Goal: Task Accomplishment & Management: Use online tool/utility

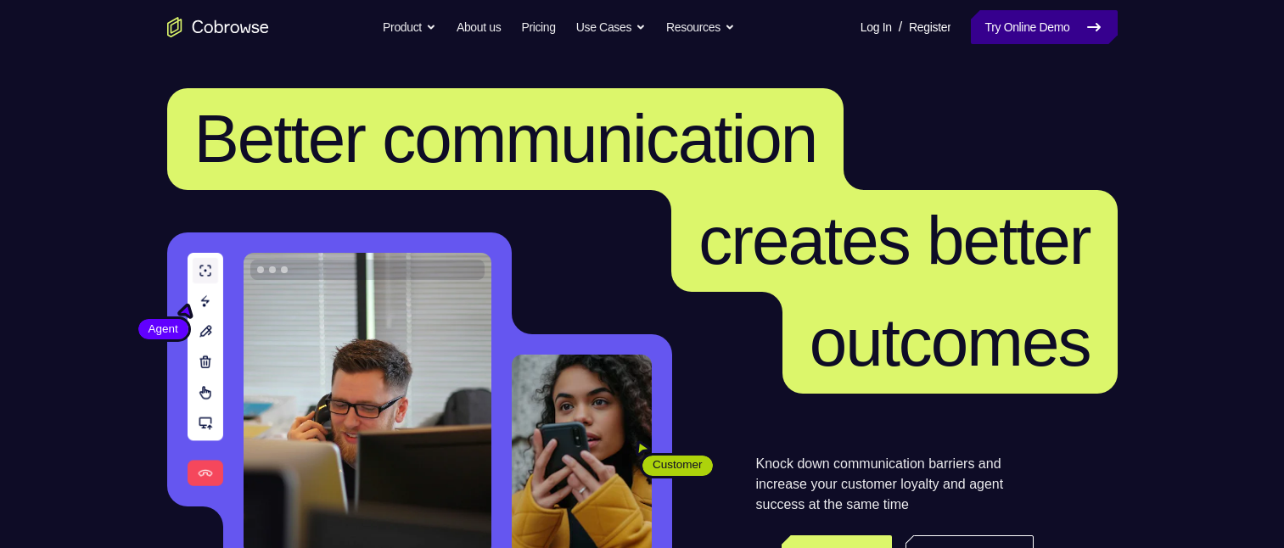
click at [1009, 25] on link "Try Online Demo" at bounding box center [1044, 27] width 146 height 34
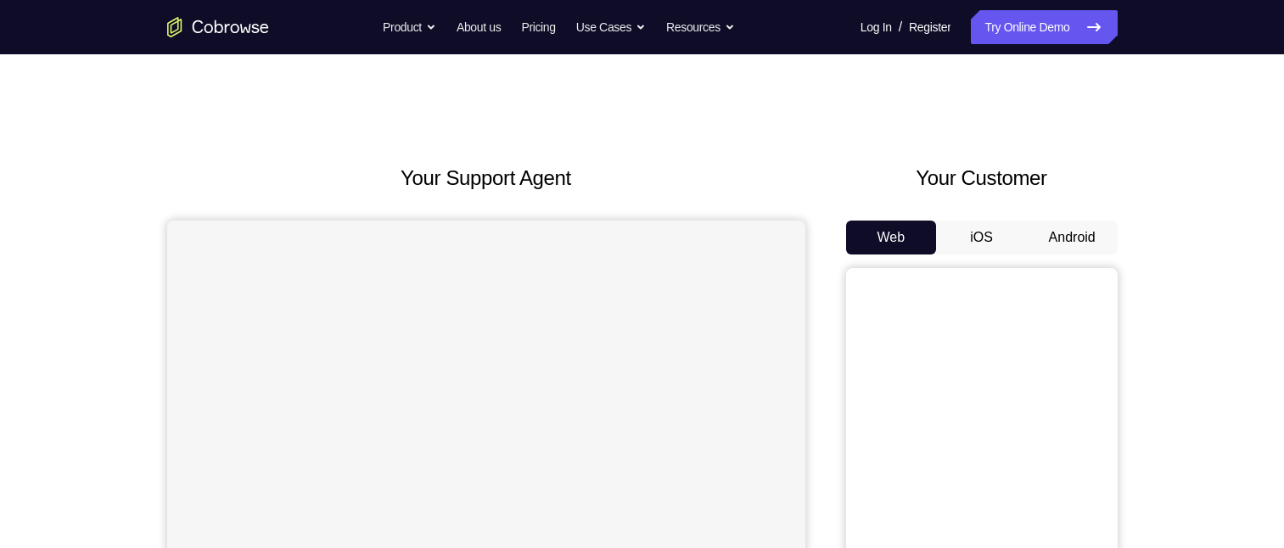
click at [1069, 238] on button "Android" at bounding box center [1072, 238] width 91 height 34
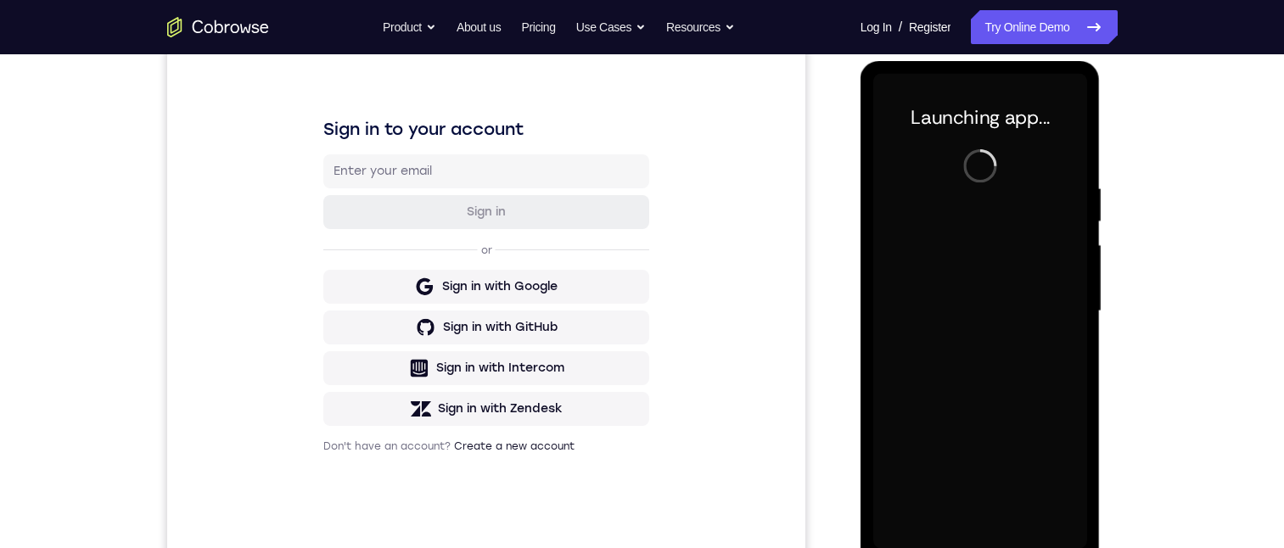
scroll to position [247, 0]
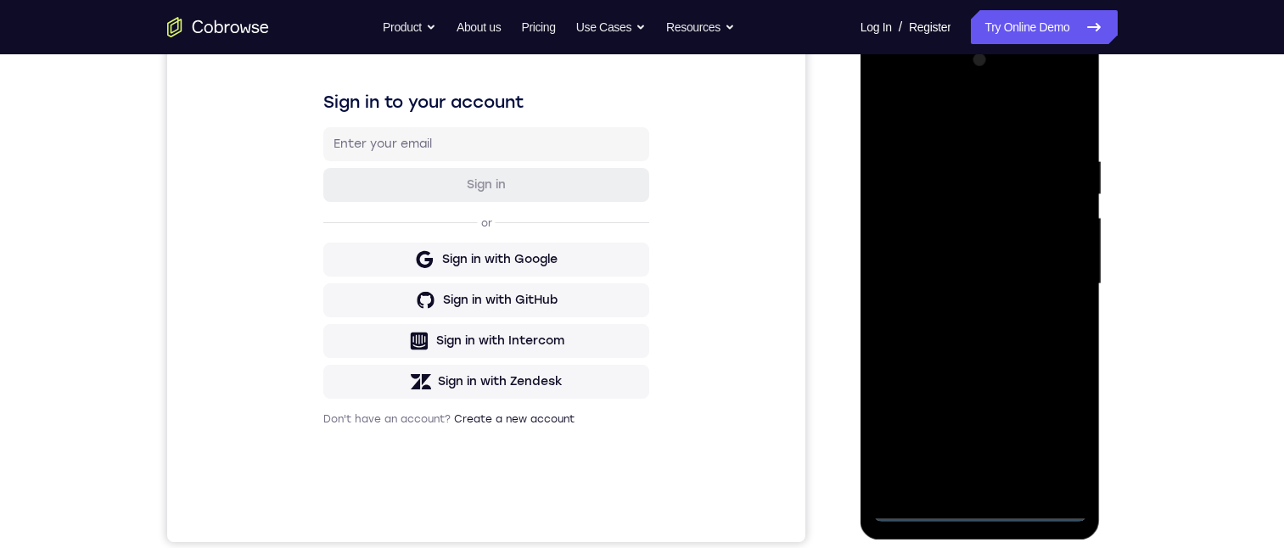
click at [985, 502] on div at bounding box center [981, 284] width 214 height 475
drag, startPoint x: 980, startPoint y: 508, endPoint x: 1486, endPoint y: 267, distance: 559.7
click at [980, 508] on div at bounding box center [981, 284] width 214 height 475
drag, startPoint x: 1061, startPoint y: 435, endPoint x: 1059, endPoint y: 423, distance: 12.0
click at [1060, 435] on div at bounding box center [981, 284] width 214 height 475
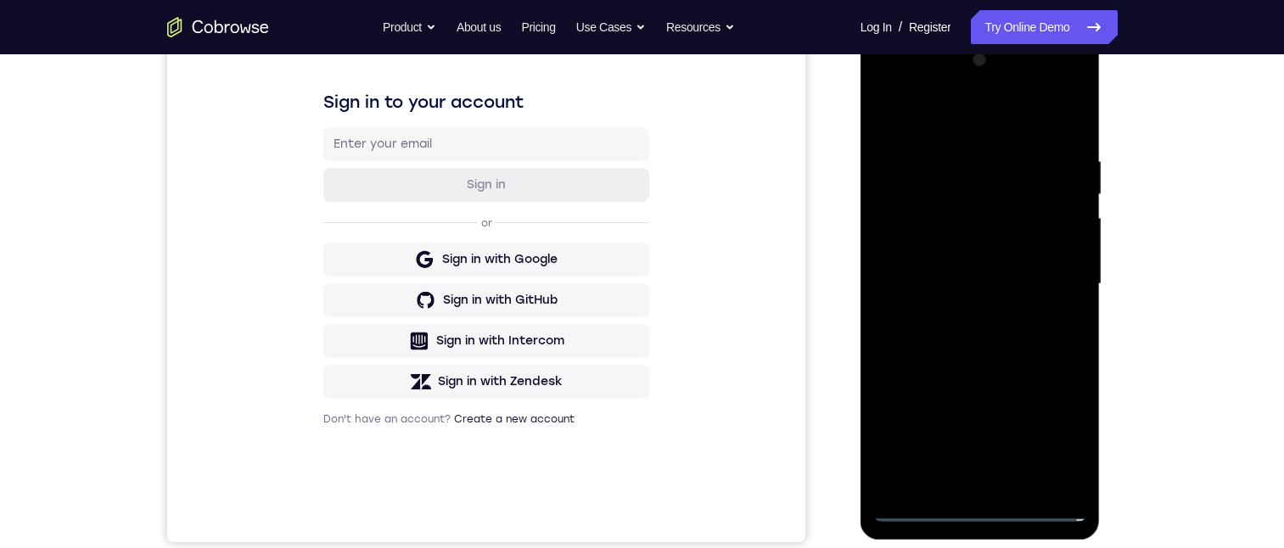
click at [971, 111] on div at bounding box center [981, 284] width 214 height 475
click at [920, 118] on div at bounding box center [981, 284] width 214 height 475
click at [1049, 277] on div at bounding box center [981, 284] width 214 height 475
click at [961, 314] on div at bounding box center [981, 284] width 214 height 475
click at [979, 267] on div at bounding box center [981, 284] width 214 height 475
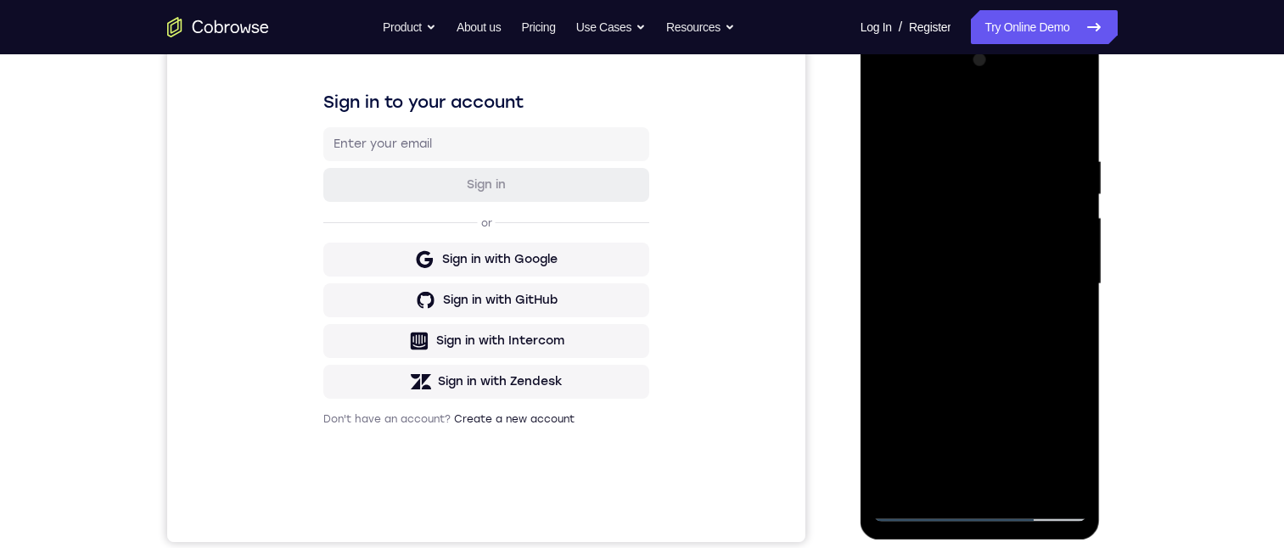
click at [986, 249] on div at bounding box center [981, 284] width 214 height 475
click at [945, 282] on div at bounding box center [981, 284] width 214 height 475
click at [941, 345] on div at bounding box center [981, 284] width 214 height 475
click at [916, 275] on div at bounding box center [981, 284] width 214 height 475
click at [969, 340] on div at bounding box center [981, 284] width 214 height 475
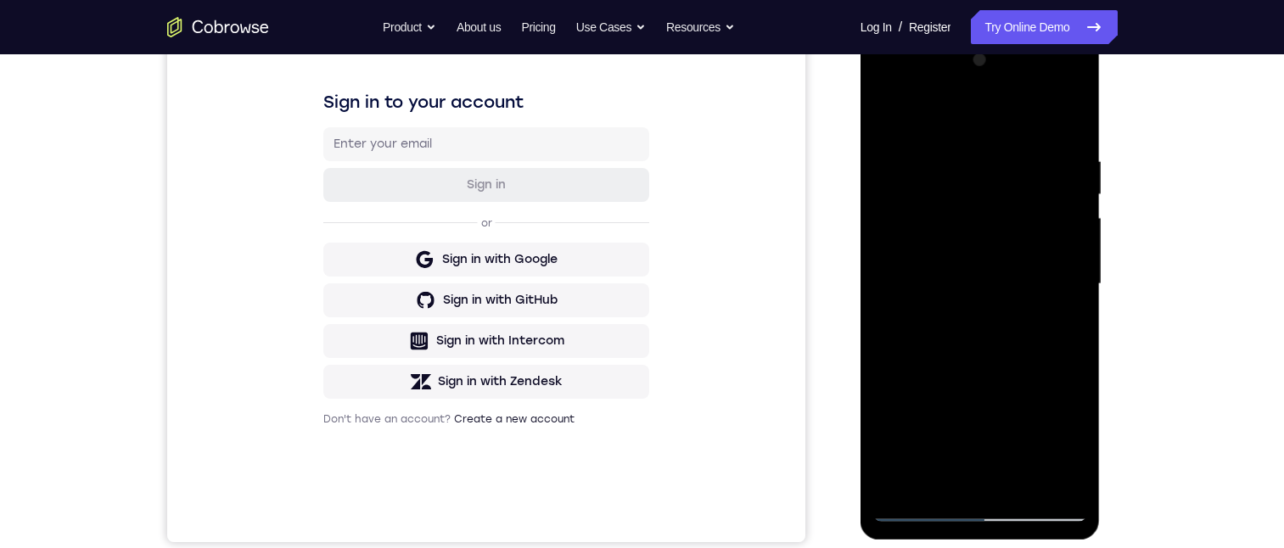
click at [987, 340] on div at bounding box center [981, 284] width 214 height 475
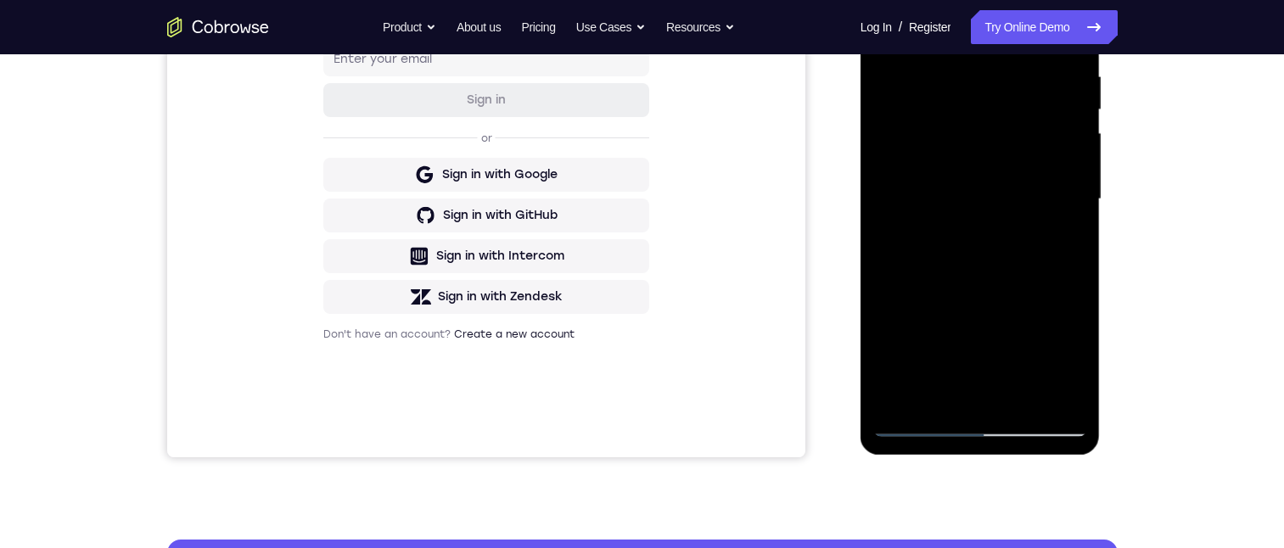
click at [997, 289] on div at bounding box center [981, 199] width 214 height 475
click at [956, 296] on div at bounding box center [981, 199] width 214 height 475
click at [960, 326] on div at bounding box center [981, 199] width 214 height 475
click at [1000, 323] on div at bounding box center [981, 199] width 214 height 475
click at [996, 356] on div at bounding box center [981, 199] width 214 height 475
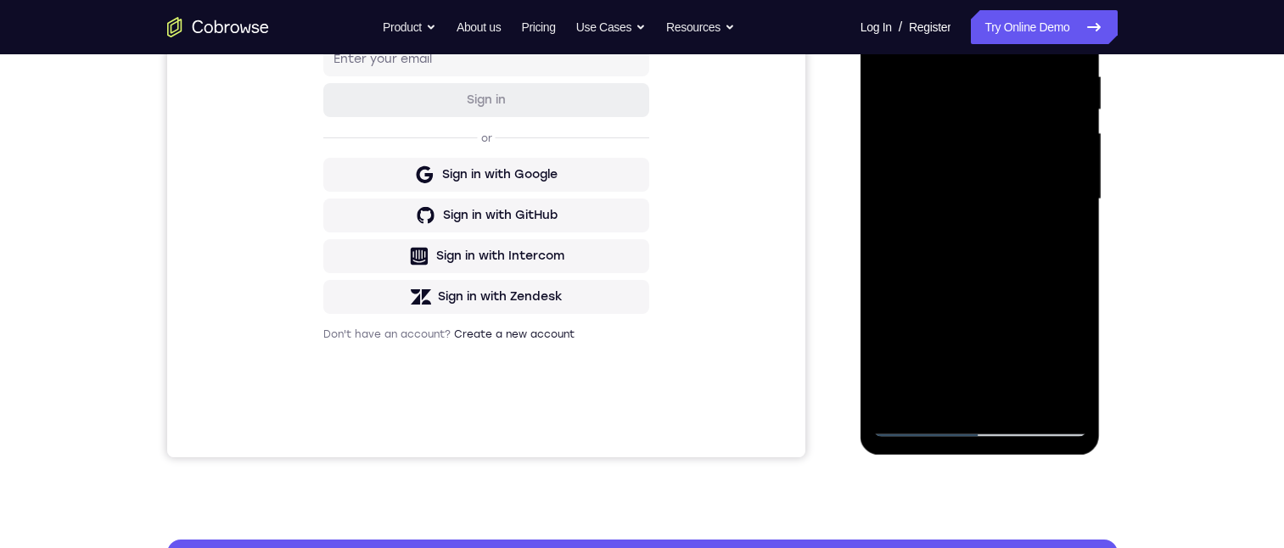
click at [963, 284] on div at bounding box center [981, 199] width 214 height 475
click at [963, 323] on div at bounding box center [981, 199] width 214 height 475
click at [988, 330] on div at bounding box center [981, 199] width 214 height 475
click at [998, 353] on div at bounding box center [981, 199] width 214 height 475
drag, startPoint x: 1071, startPoint y: 317, endPoint x: 1060, endPoint y: 231, distance: 86.4
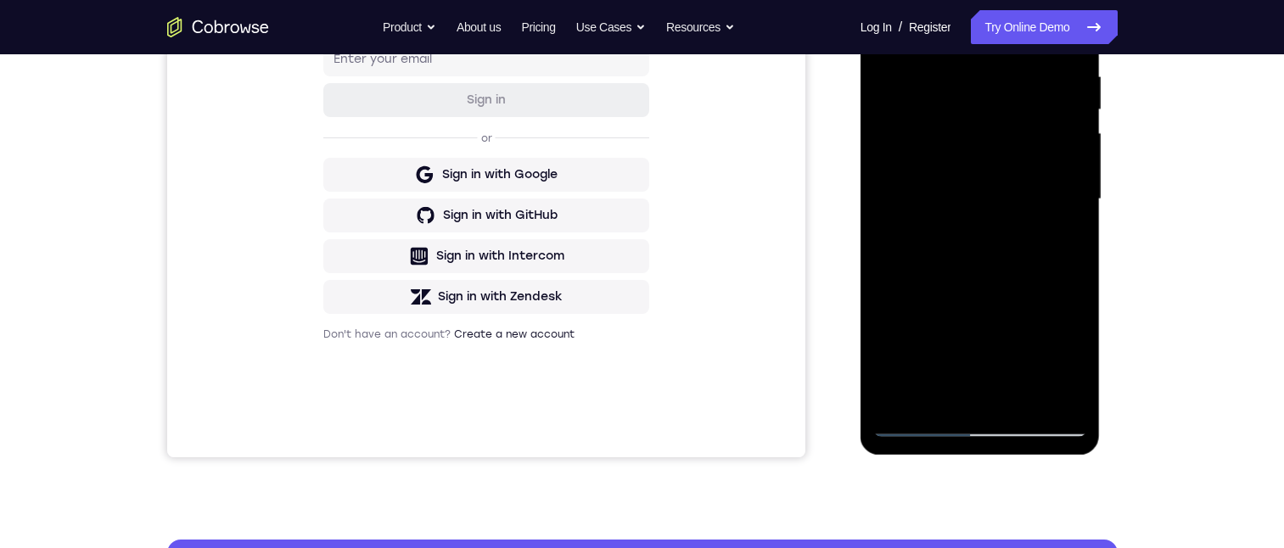
click at [1060, 231] on div at bounding box center [981, 199] width 214 height 475
click at [1028, 328] on div at bounding box center [981, 199] width 214 height 475
click at [955, 199] on div at bounding box center [981, 199] width 214 height 475
click at [951, 171] on div at bounding box center [981, 199] width 214 height 475
click at [1034, 173] on div at bounding box center [981, 199] width 214 height 475
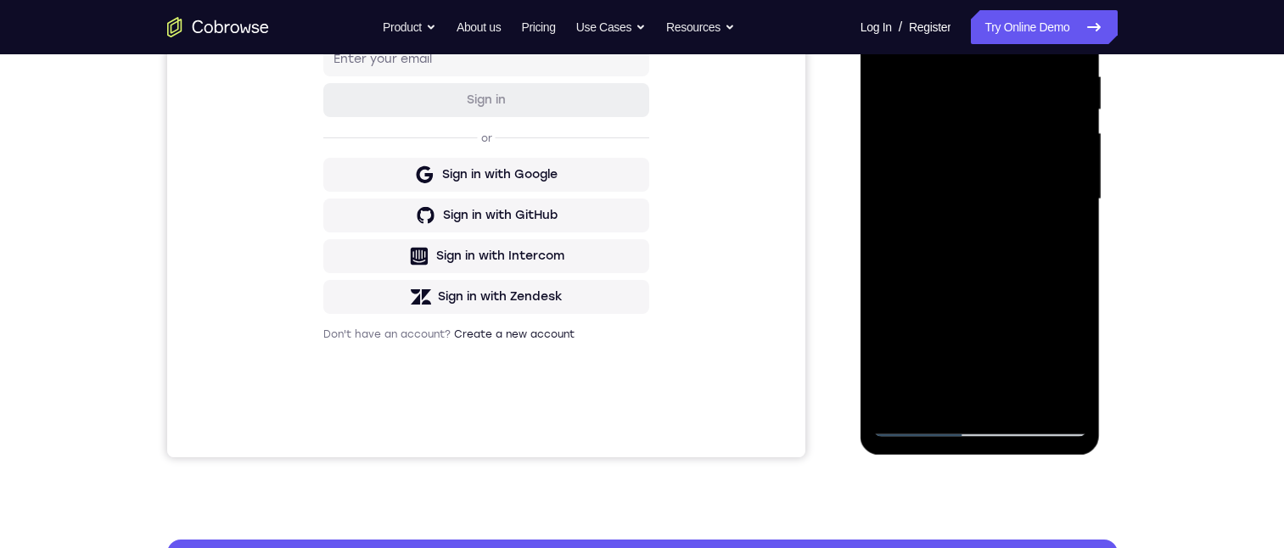
click at [1034, 214] on div at bounding box center [981, 199] width 214 height 475
click at [1037, 247] on div at bounding box center [981, 199] width 214 height 475
click at [1036, 278] on div at bounding box center [981, 199] width 214 height 475
click at [1020, 323] on div at bounding box center [981, 199] width 214 height 475
click at [1027, 182] on div at bounding box center [981, 199] width 214 height 475
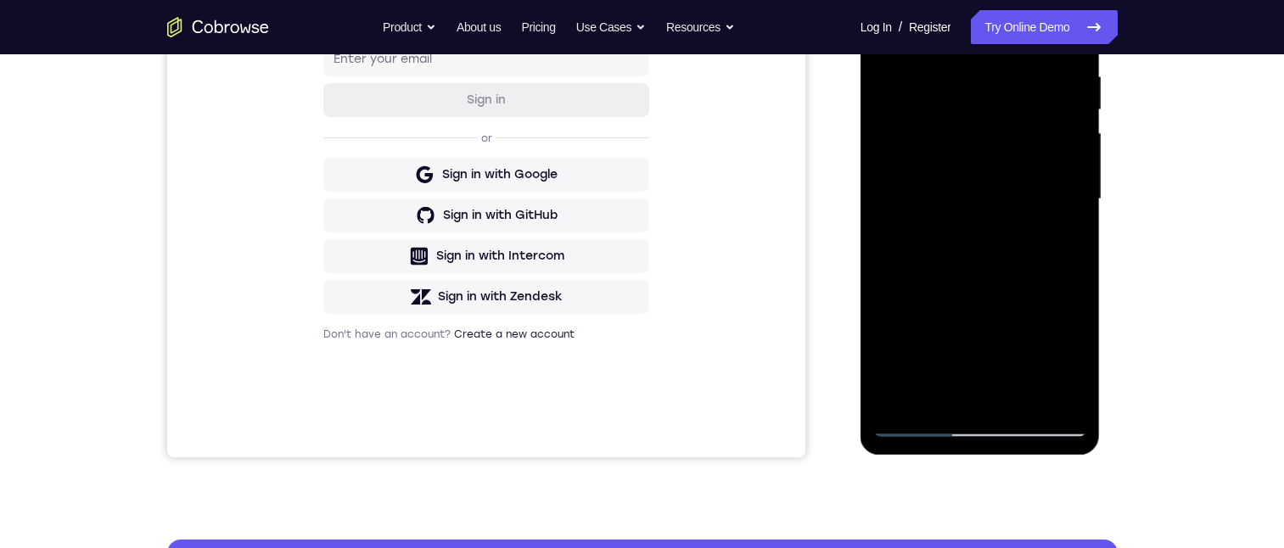
click at [990, 279] on div at bounding box center [981, 199] width 214 height 475
click at [928, 278] on div at bounding box center [981, 199] width 214 height 475
click at [1022, 325] on div at bounding box center [981, 199] width 214 height 475
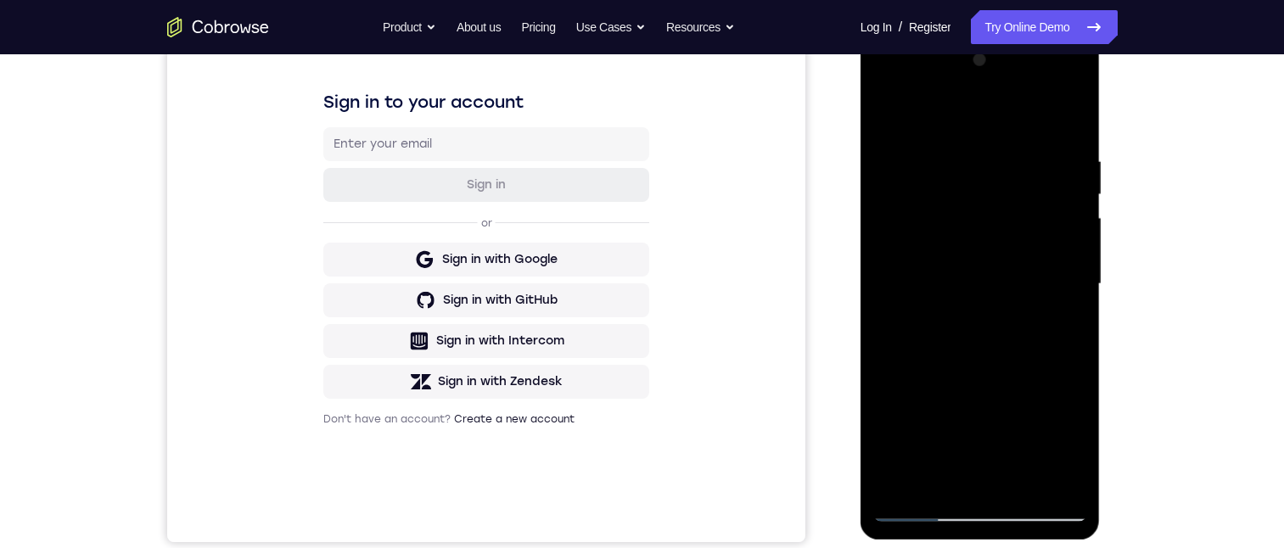
click at [1001, 390] on div at bounding box center [981, 284] width 214 height 475
click at [994, 403] on div at bounding box center [981, 284] width 214 height 475
drag, startPoint x: 974, startPoint y: 183, endPoint x: 980, endPoint y: 217, distance: 34.5
click at [980, 217] on div at bounding box center [981, 284] width 214 height 475
drag, startPoint x: 951, startPoint y: 174, endPoint x: 954, endPoint y: 246, distance: 72.2
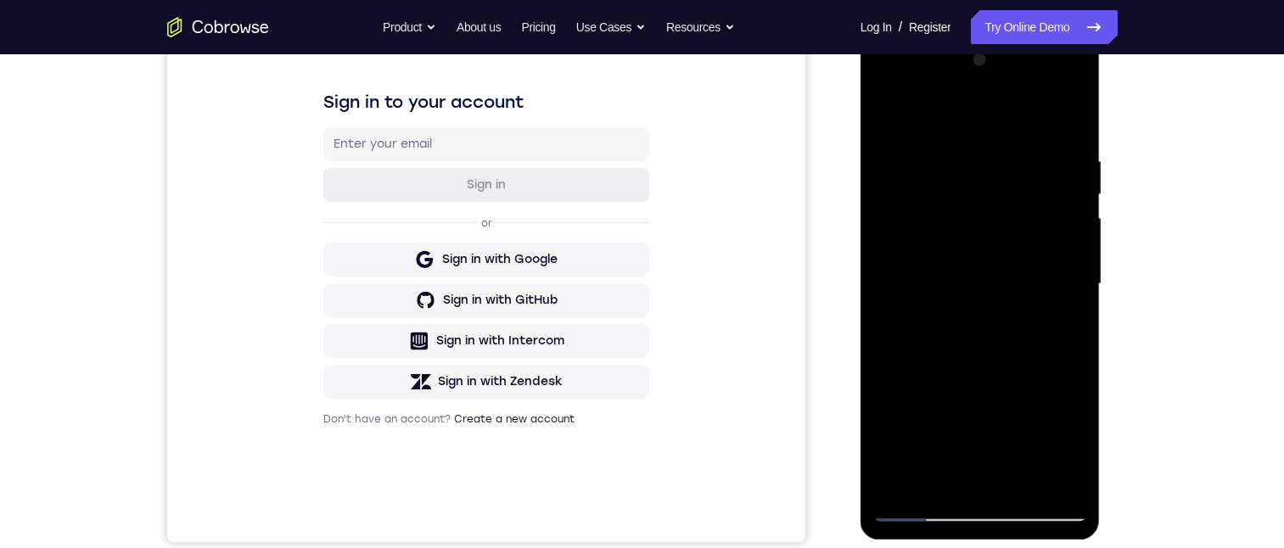
click at [954, 248] on div at bounding box center [981, 284] width 214 height 475
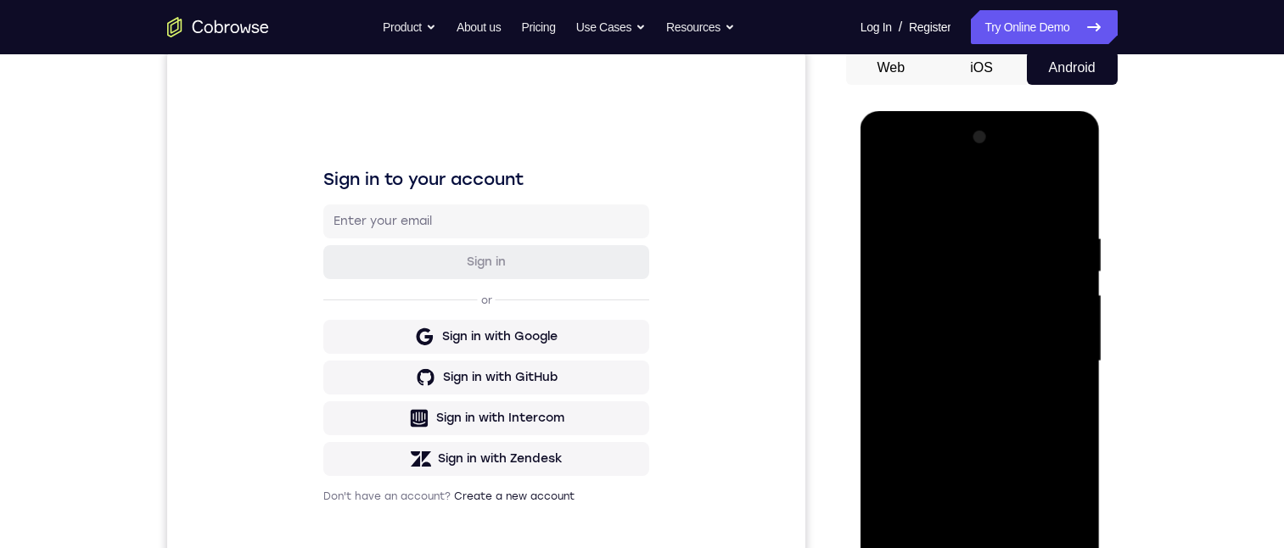
drag, startPoint x: 968, startPoint y: 390, endPoint x: 965, endPoint y: 342, distance: 47.6
click at [965, 342] on div at bounding box center [981, 361] width 214 height 475
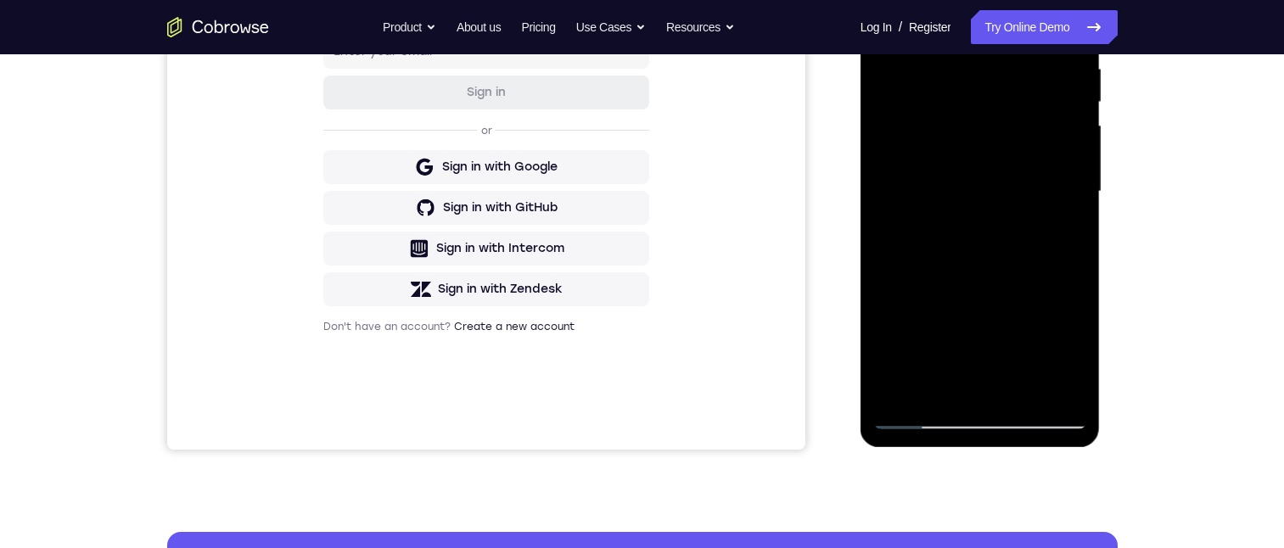
click at [919, 419] on div at bounding box center [981, 191] width 214 height 475
click at [953, 383] on div at bounding box center [981, 191] width 214 height 475
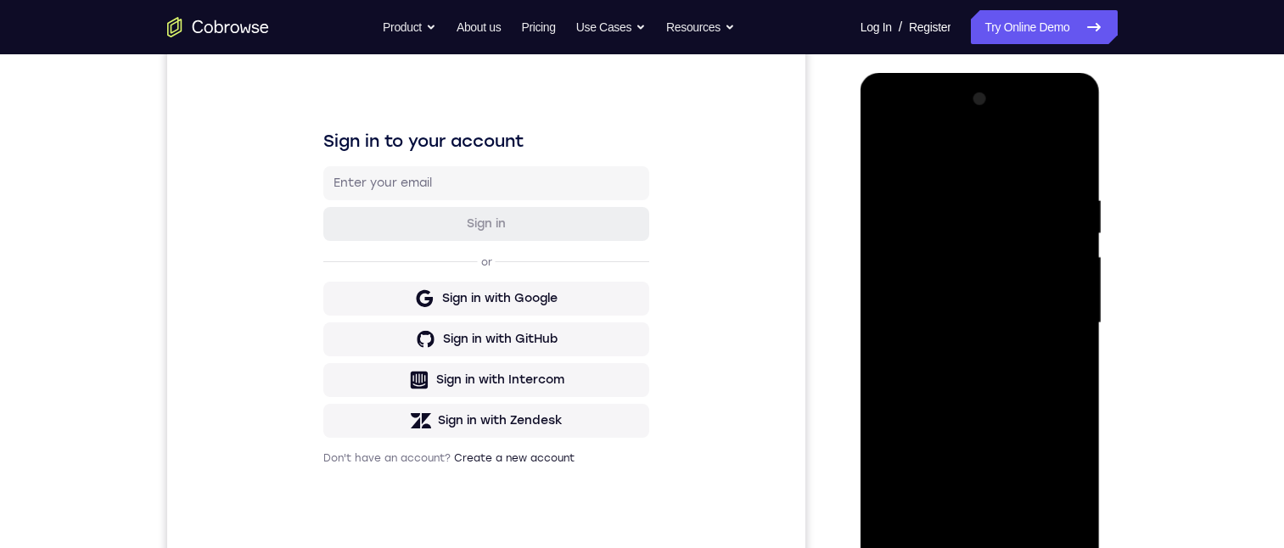
click at [971, 510] on div at bounding box center [981, 323] width 214 height 475
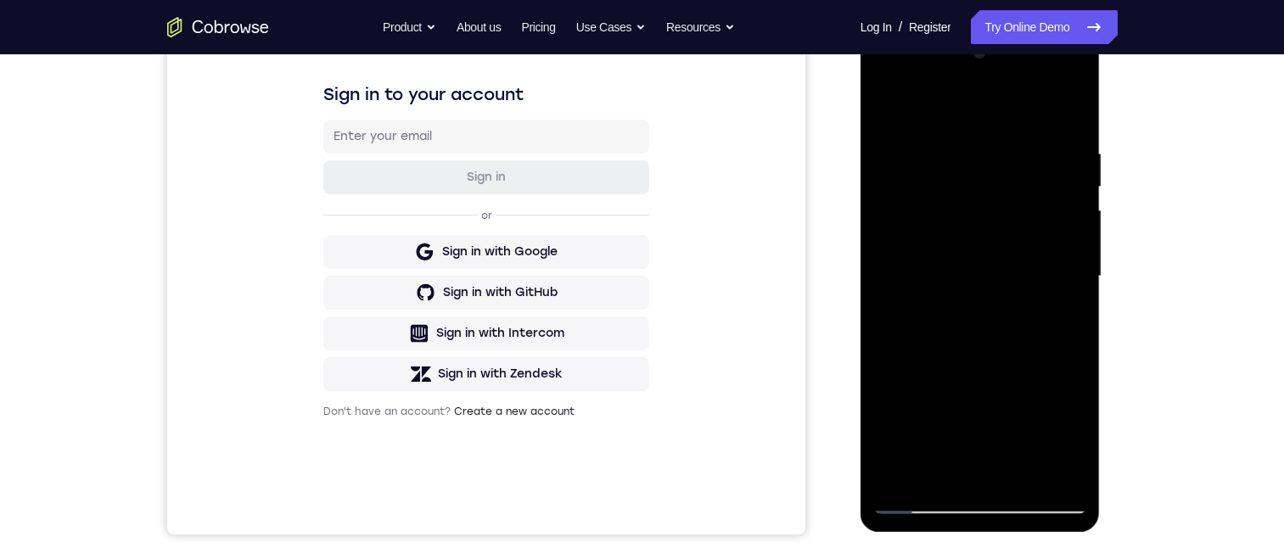
scroll to position [170, 0]
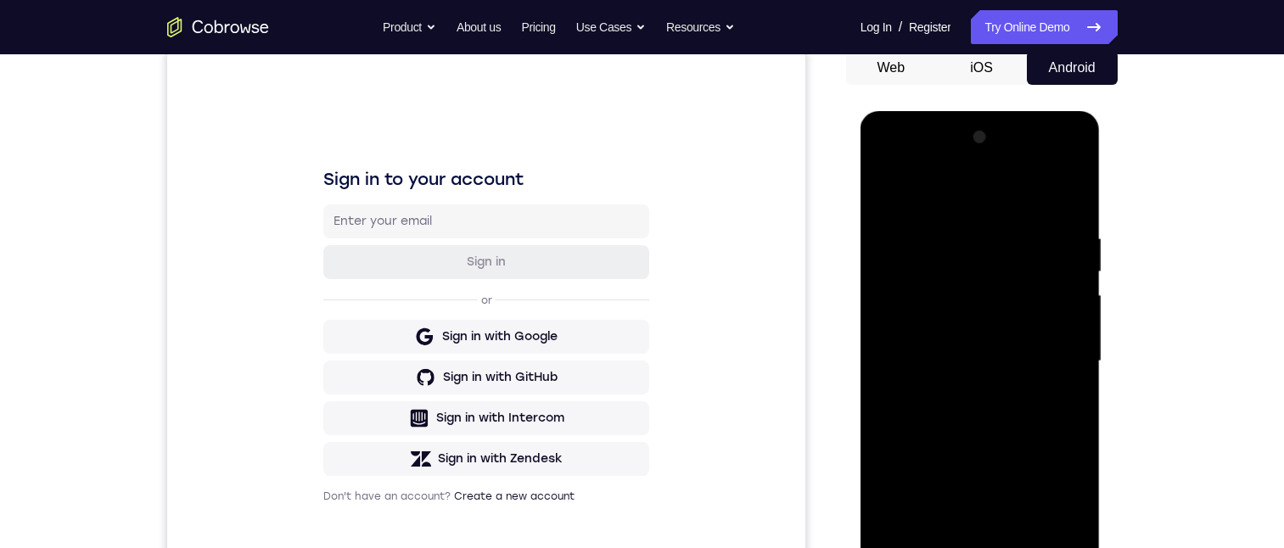
click at [976, 547] on div at bounding box center [981, 361] width 214 height 475
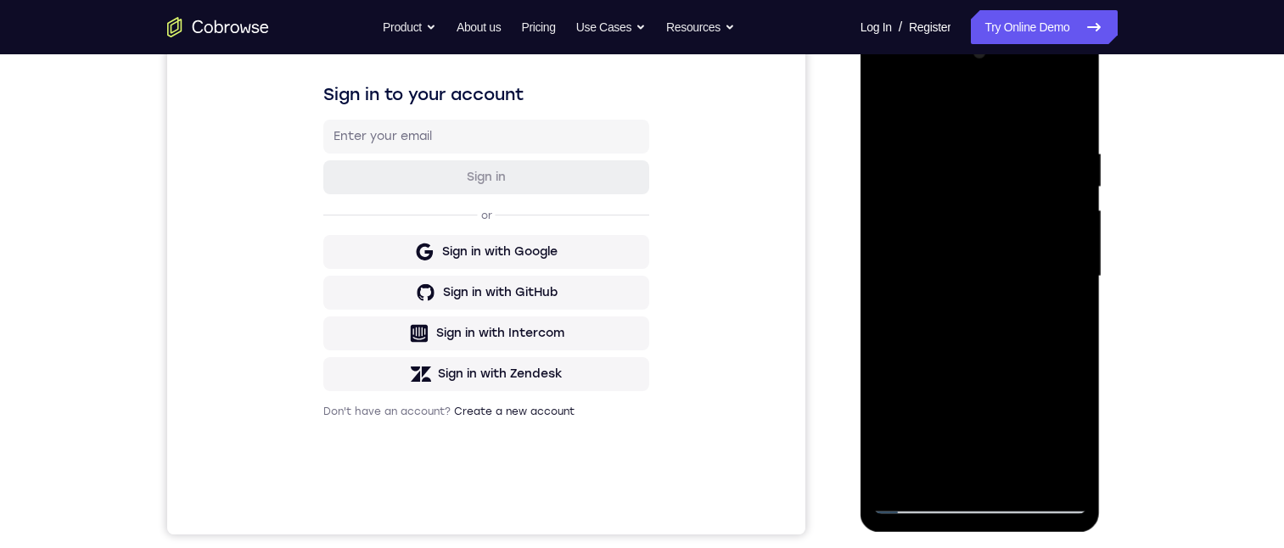
click at [1049, 77] on div at bounding box center [981, 276] width 214 height 475
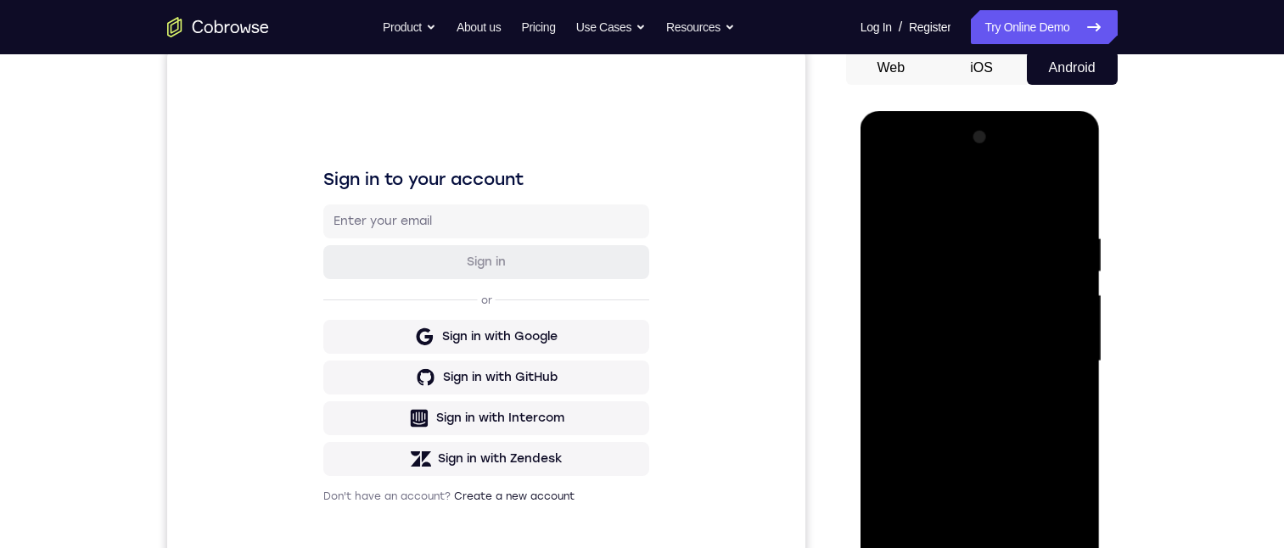
click at [889, 165] on div at bounding box center [981, 361] width 214 height 475
click at [1053, 352] on div at bounding box center [981, 361] width 214 height 475
click at [961, 392] on div at bounding box center [981, 361] width 214 height 475
click at [937, 351] on div at bounding box center [981, 361] width 214 height 475
click at [951, 267] on div at bounding box center [981, 361] width 214 height 475
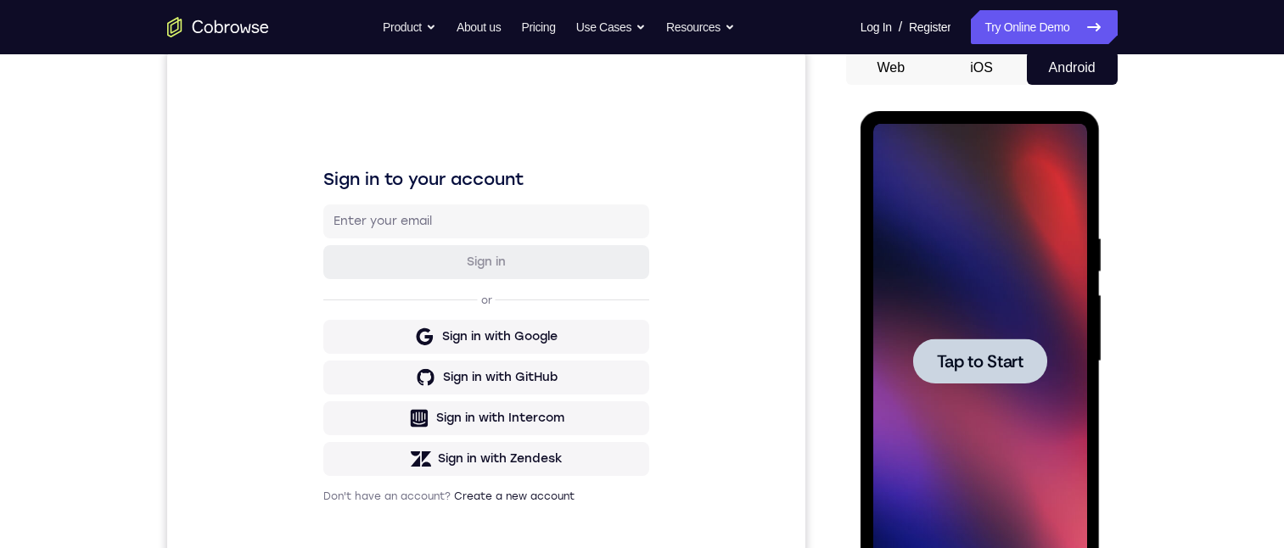
click at [980, 354] on span "Tap to Start" at bounding box center [980, 361] width 87 height 17
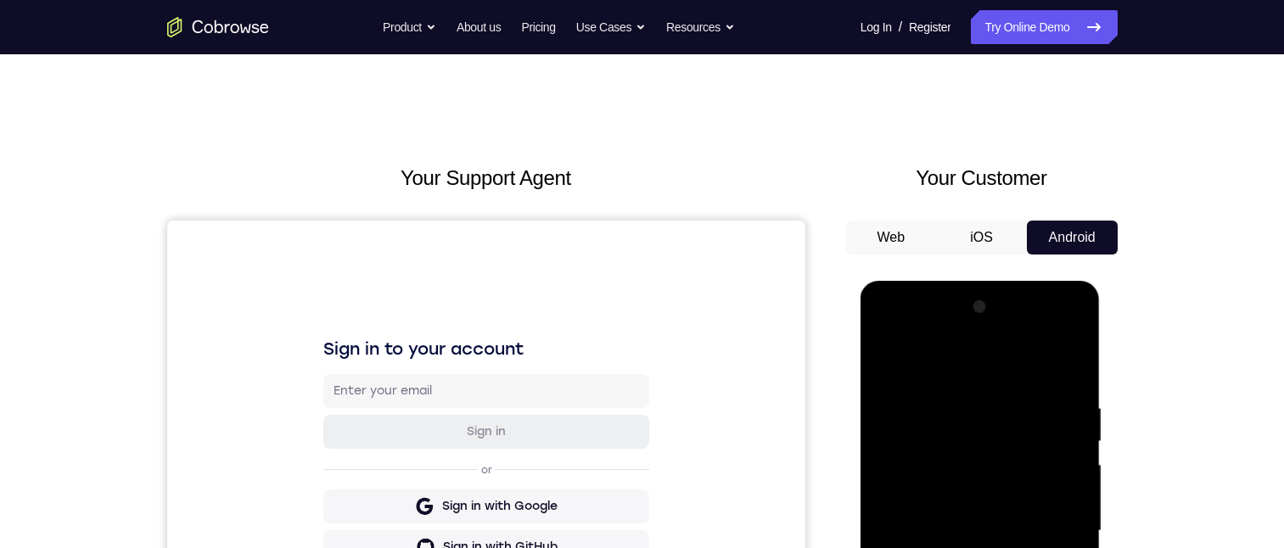
scroll to position [340, 0]
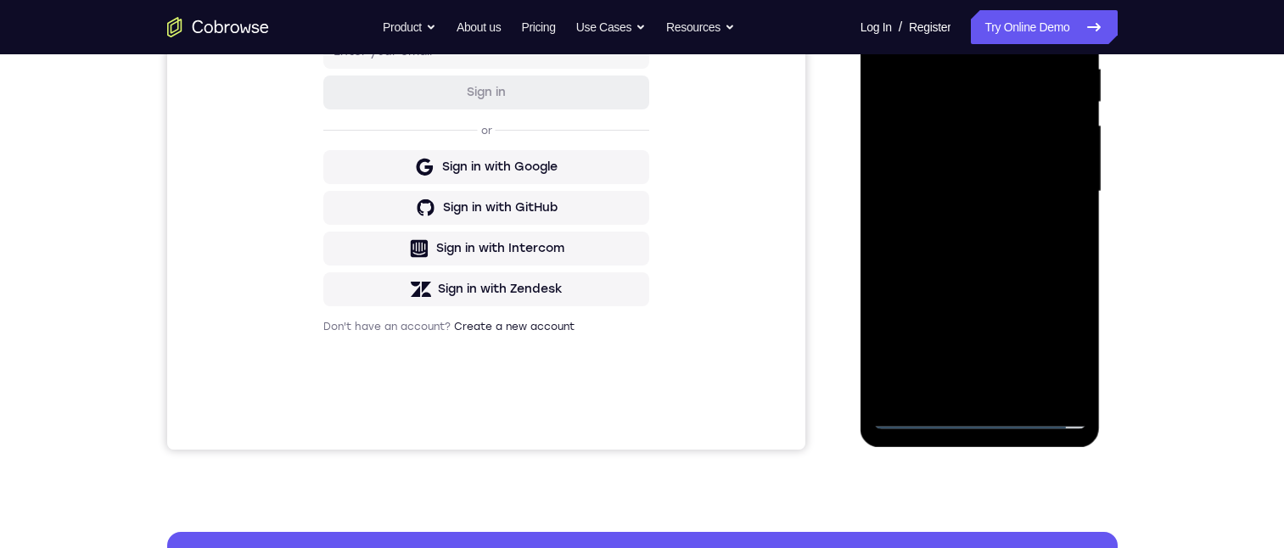
click at [979, 416] on div at bounding box center [981, 191] width 214 height 475
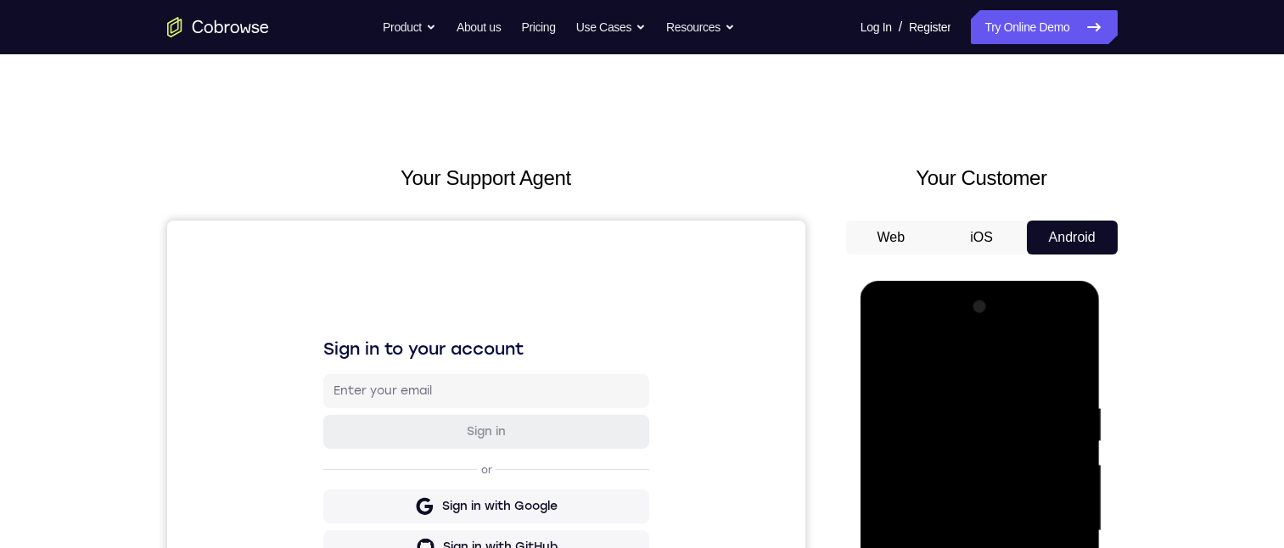
scroll to position [255, 0]
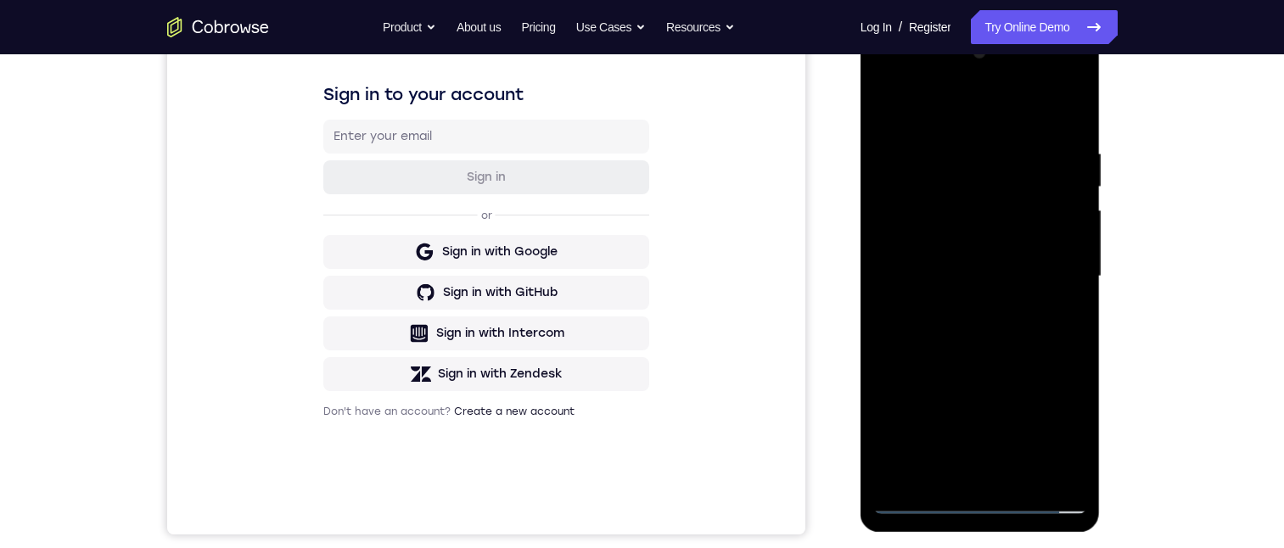
click at [1060, 430] on div at bounding box center [981, 276] width 214 height 475
click at [930, 109] on div at bounding box center [981, 276] width 214 height 475
click at [1050, 268] on div at bounding box center [981, 276] width 214 height 475
click at [962, 309] on div at bounding box center [981, 276] width 214 height 475
click at [947, 260] on div at bounding box center [981, 276] width 214 height 475
